Goal: Find contact information: Find contact information

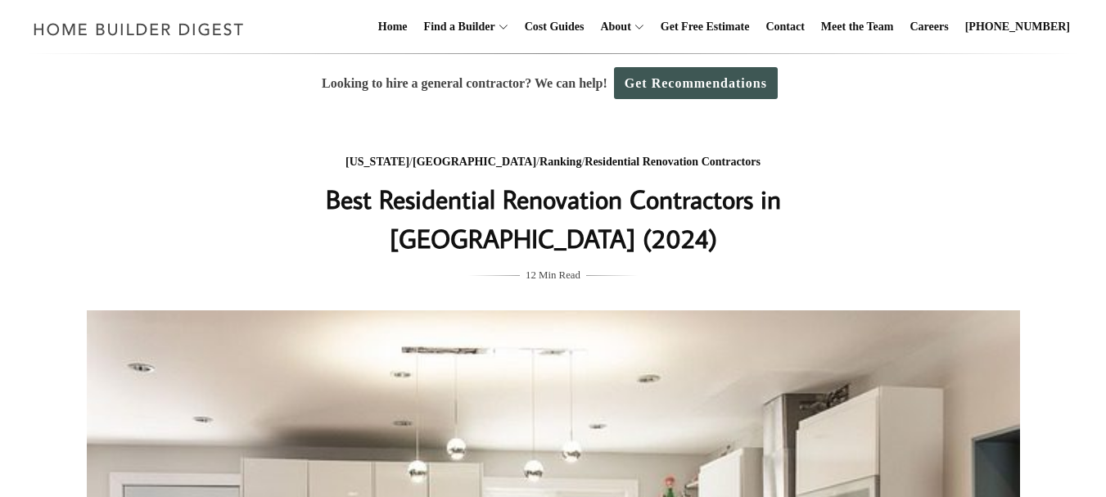
click at [996, 80] on div "Looking to hire a general contractor? We can help! Get Recommendations" at bounding box center [553, 83] width 1106 height 59
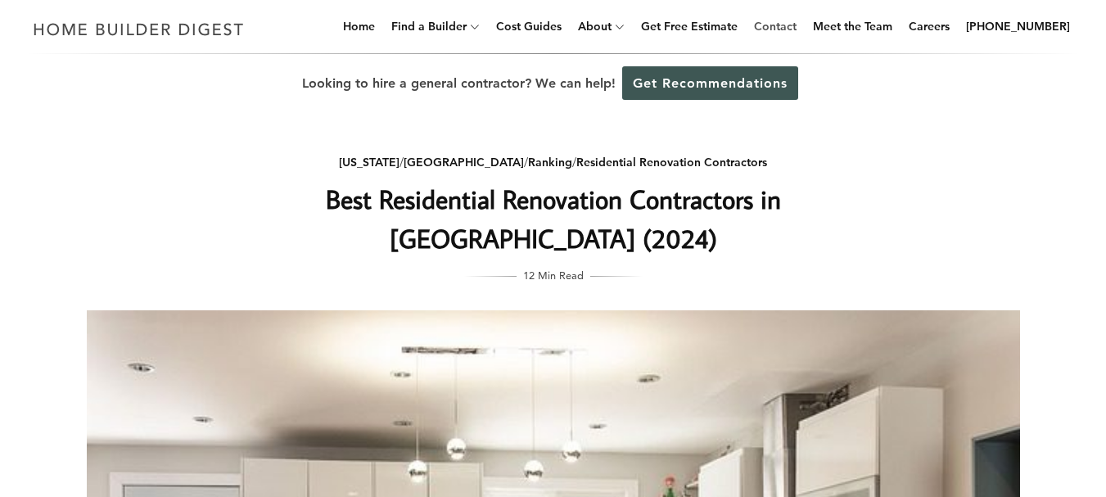
click at [803, 31] on link "Contact" at bounding box center [776, 26] width 56 height 52
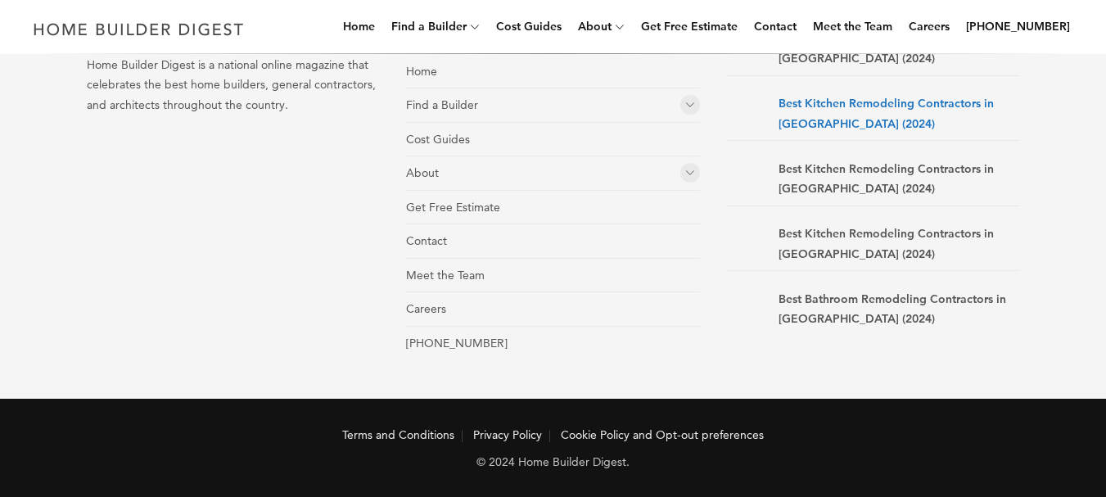
scroll to position [1213, 0]
